Goal: Answer question/provide support

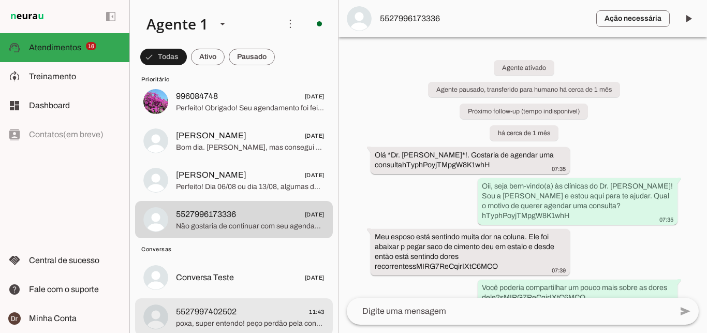
scroll to position [947, 0]
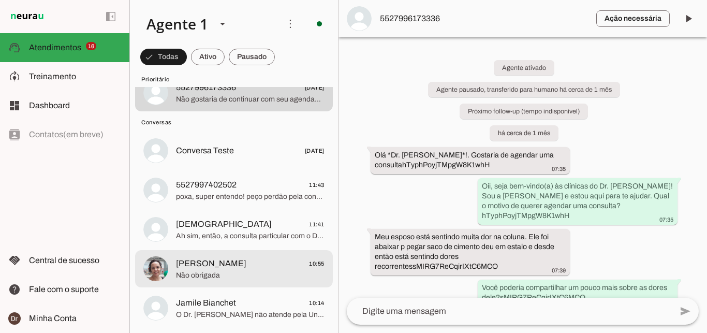
click at [215, 257] on span "[PERSON_NAME]" at bounding box center [211, 263] width 70 height 12
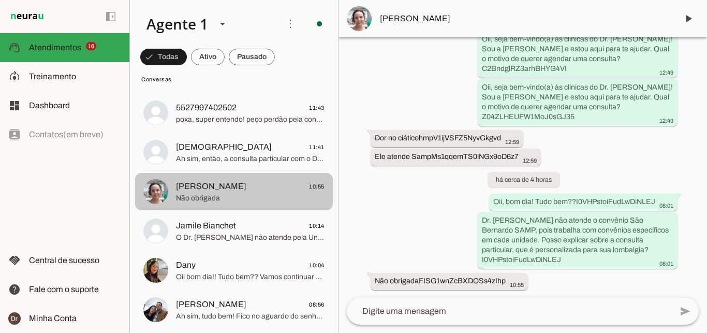
scroll to position [1025, 0]
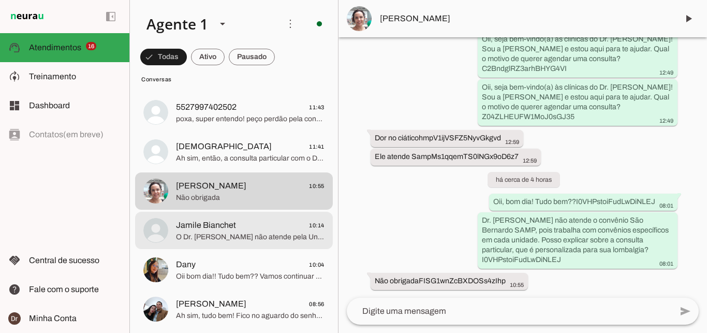
click at [227, 232] on span "O Dr. [PERSON_NAME] não atende pela Unimed Vitória, pois escolheu oferecer um a…" at bounding box center [250, 237] width 149 height 10
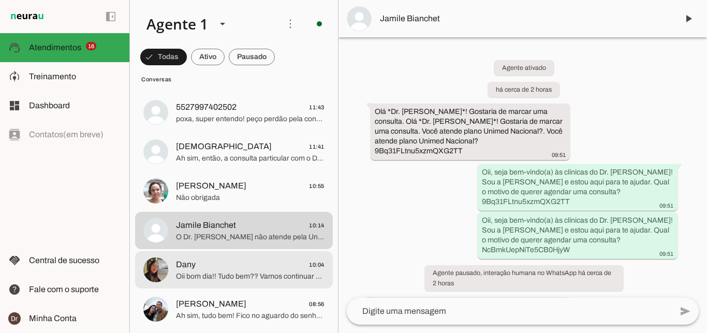
click at [242, 271] on span "Oii bom dia!! Tudo bem?? Vamos continuar com o seu agendamento? Ficou alguma dú…" at bounding box center [250, 276] width 149 height 10
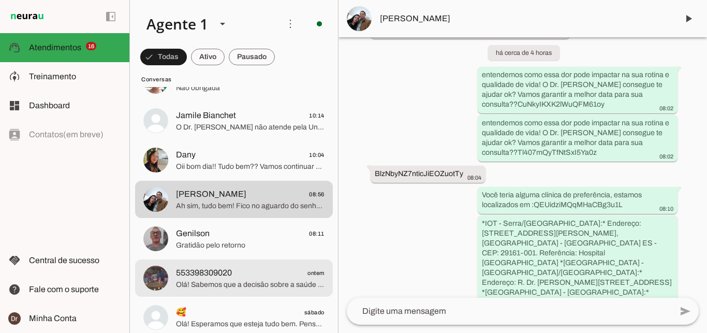
scroll to position [1135, 0]
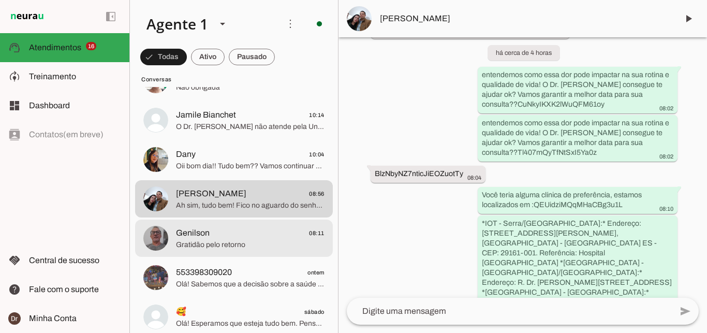
click at [223, 240] on span "Gratidão pelo retorno" at bounding box center [250, 245] width 149 height 10
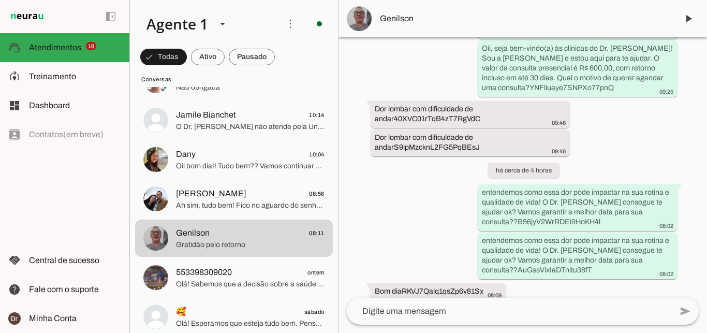
scroll to position [236, 0]
